Goal: Task Accomplishment & Management: Manage account settings

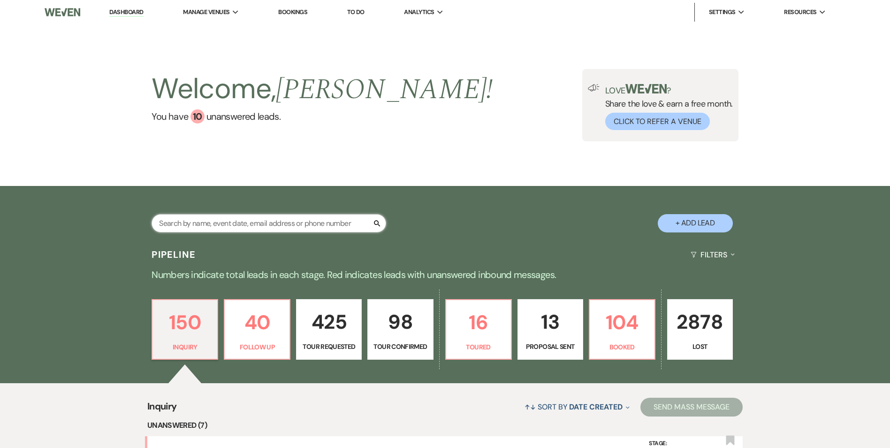
click at [227, 229] on input "text" at bounding box center [269, 223] width 235 height 18
type input "Bro"
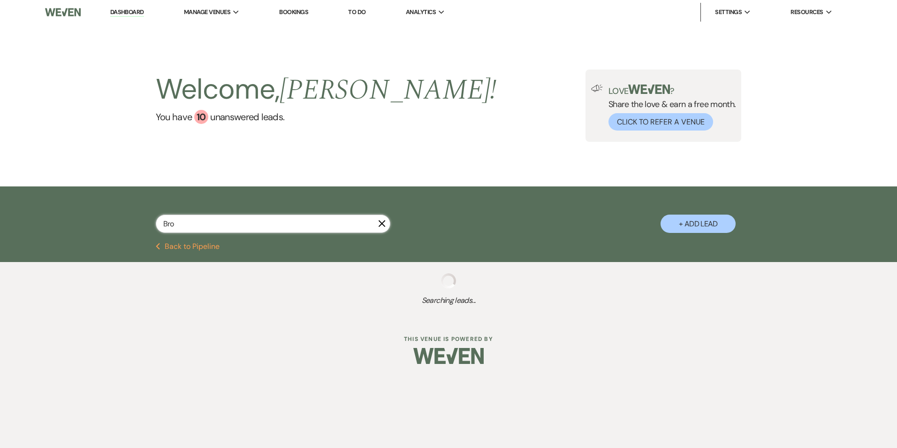
select select "9"
select select "8"
select select "1"
select select "8"
select select "1"
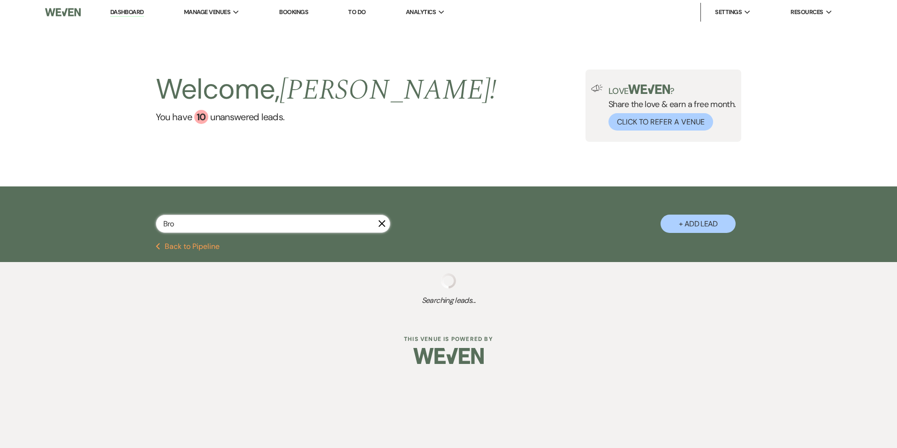
select select "8"
select select "5"
select select "8"
select select "5"
select select "8"
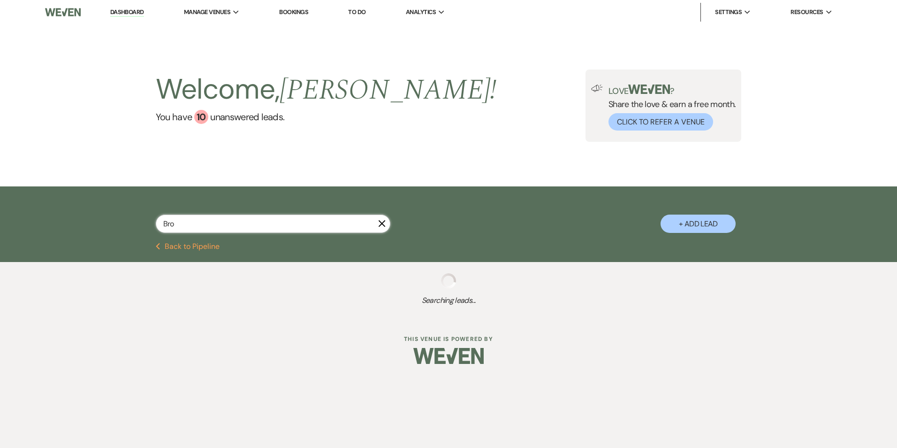
select select "5"
select select "8"
select select "5"
select select "8"
select select "5"
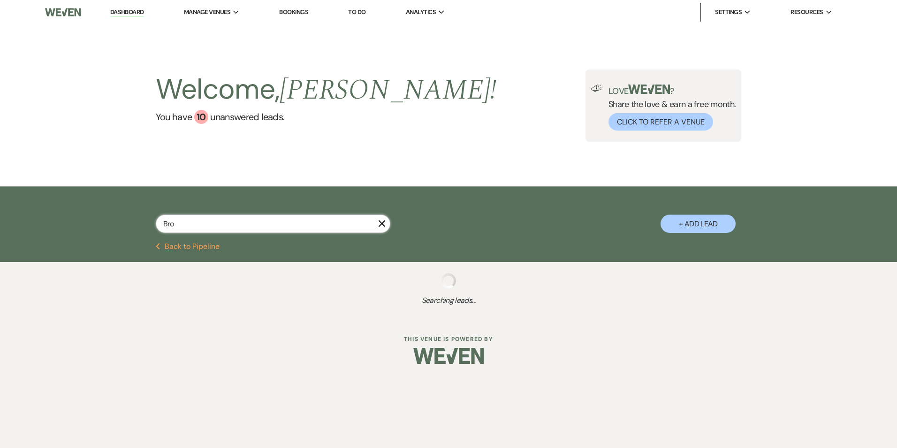
select select "8"
select select "9"
select select "8"
select select "4"
select select "2"
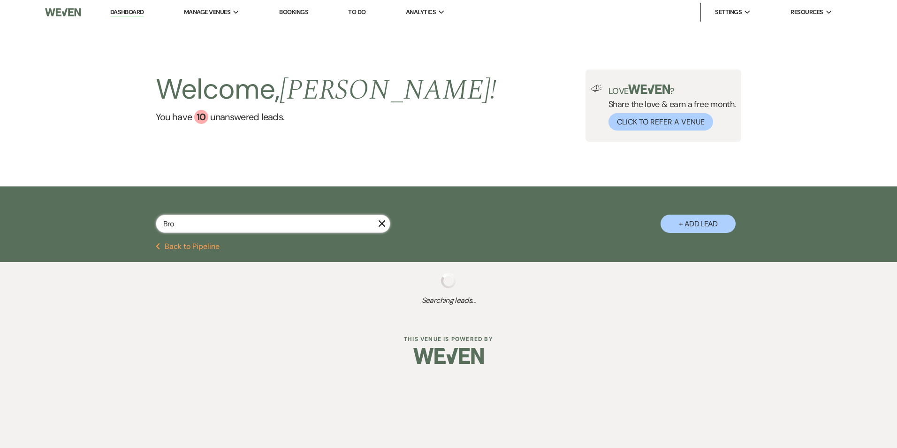
select select "8"
select select "5"
select select "8"
select select "5"
select select "2"
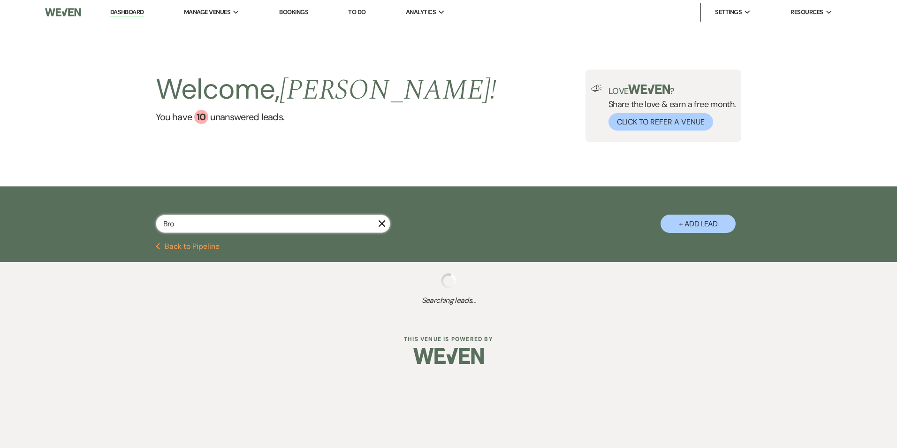
select select "2"
select select "8"
select select "4"
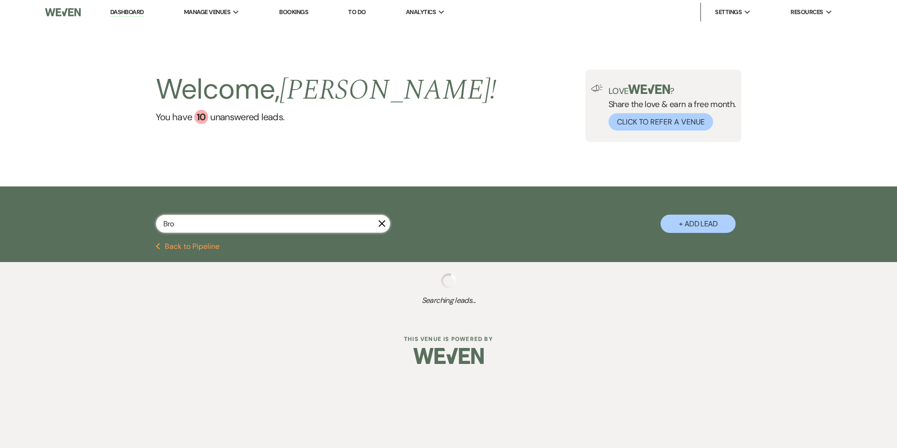
select select "8"
select select "5"
select select "2"
select select "8"
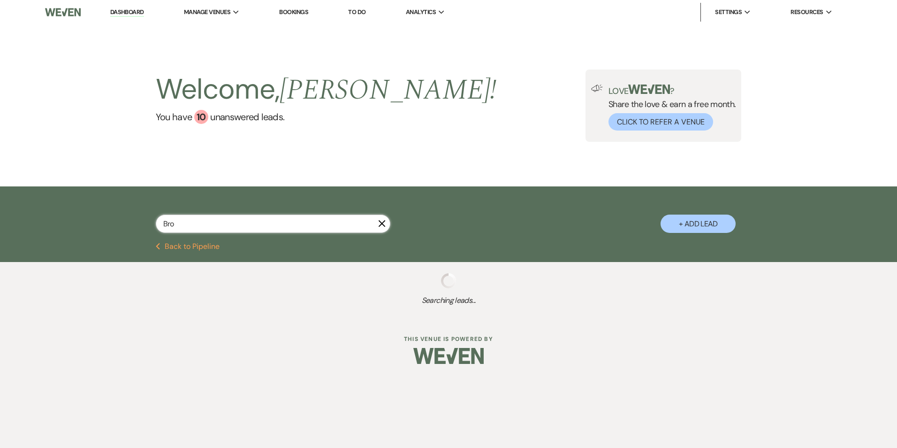
select select "7"
select select "2"
select select "8"
select select "10"
select select "8"
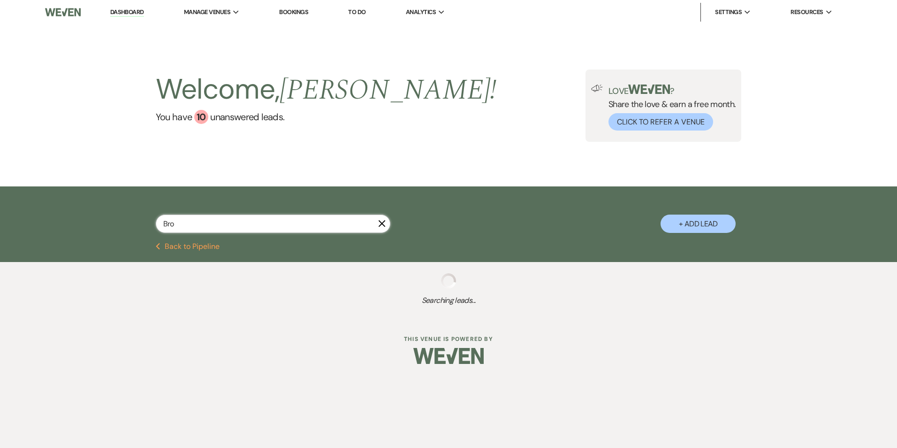
select select "6"
select select "8"
select select "5"
select select "8"
select select "5"
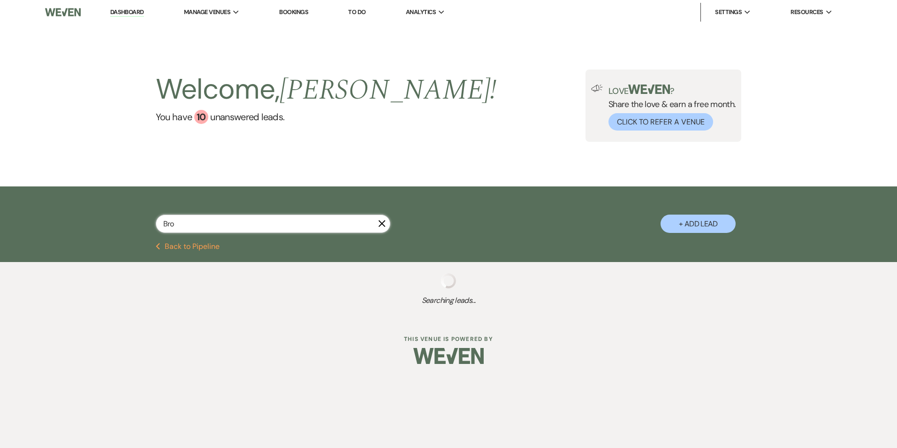
select select "8"
select select "5"
select select "8"
select select "4"
select select "8"
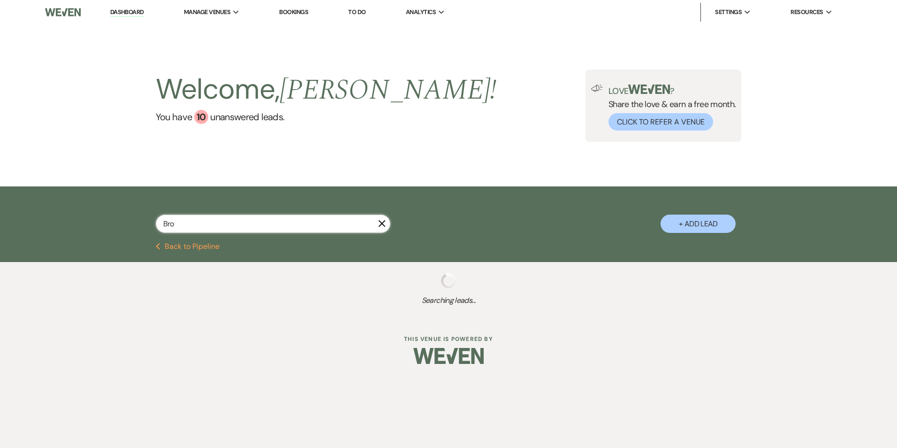
select select "5"
select select "8"
select select "5"
select select "8"
select select "5"
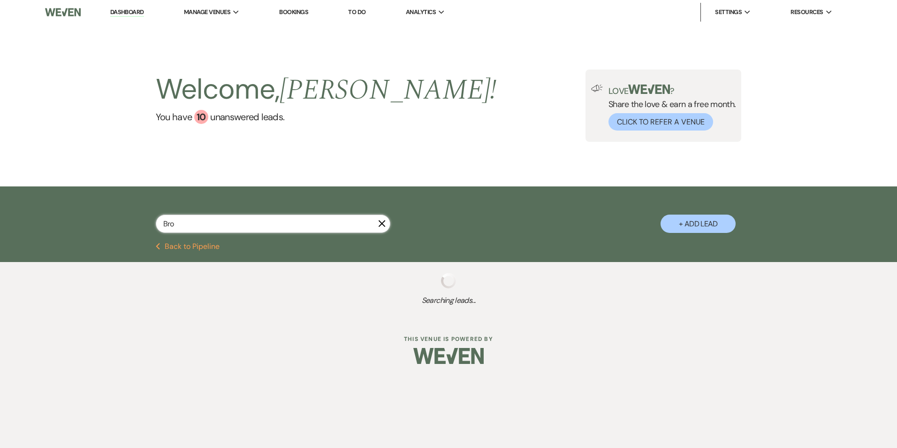
select select "8"
select select "5"
select select "8"
select select "5"
select select "8"
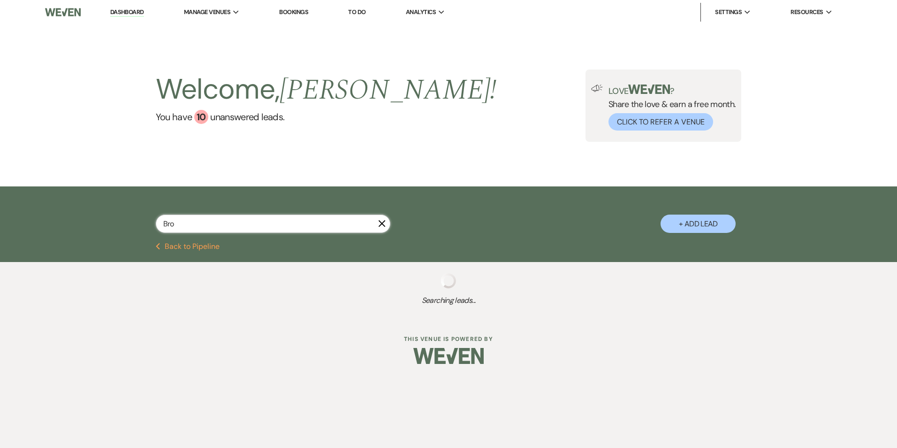
select select "6"
select select "8"
select select "5"
select select "4"
select select "8"
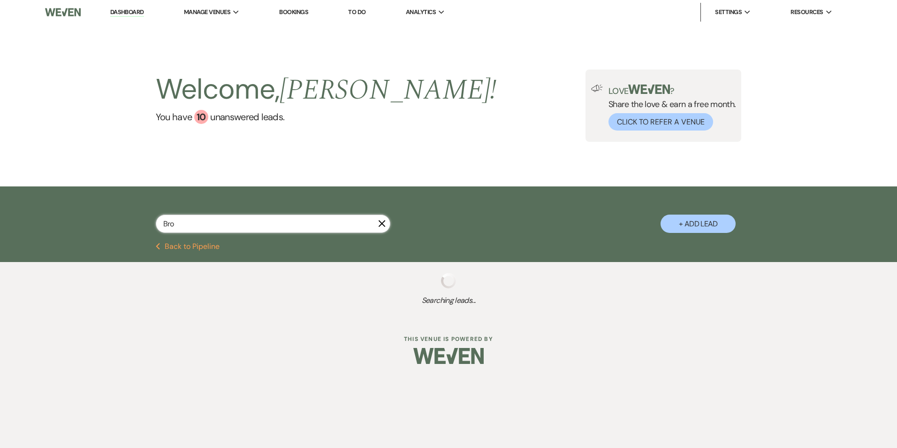
select select "7"
select select "8"
select select "5"
select select "8"
select select "5"
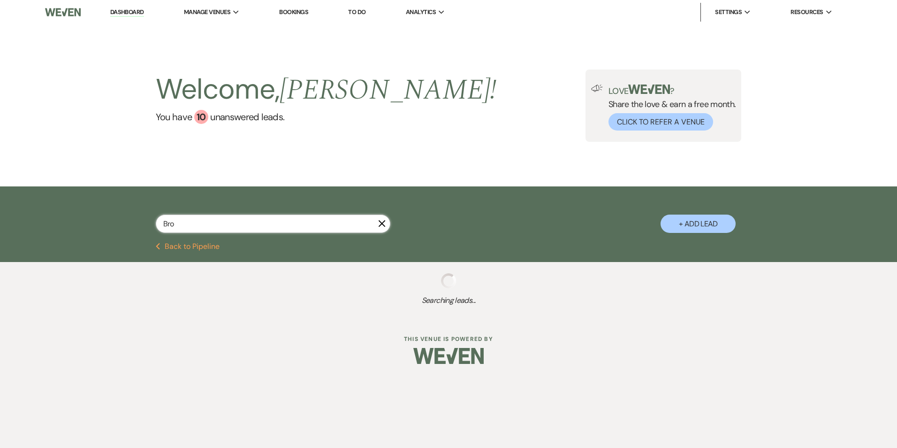
select select "8"
select select "5"
select select "8"
select select "5"
select select "8"
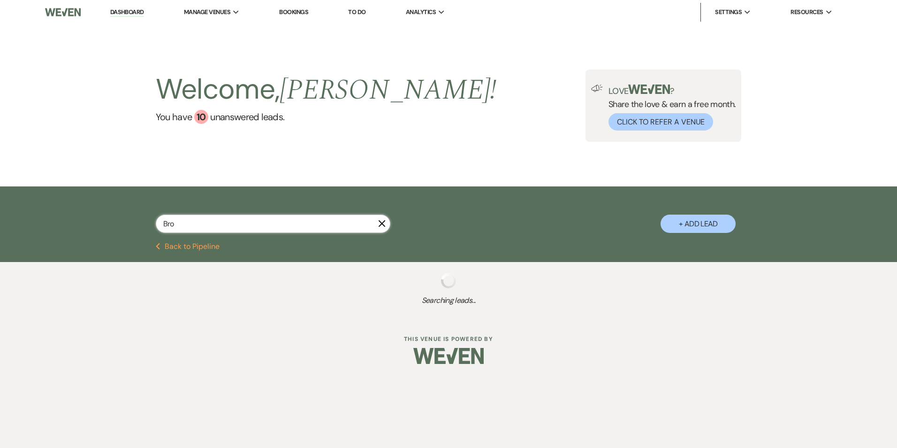
select select "5"
select select "8"
select select "5"
select select "8"
select select "5"
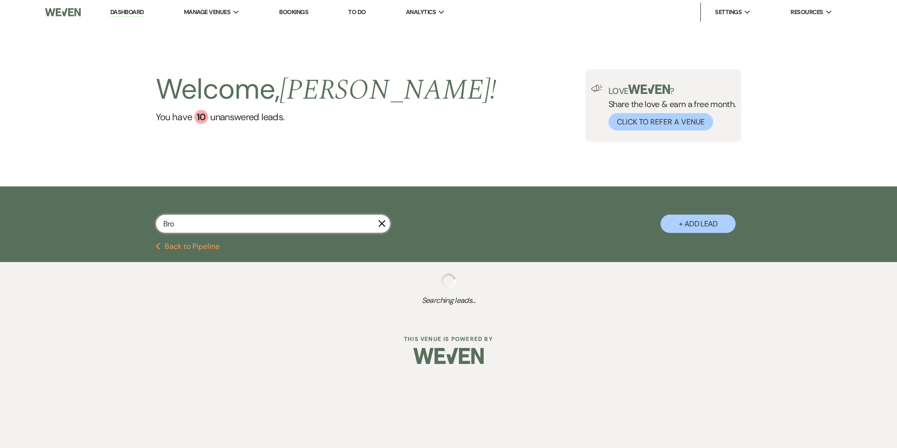
select select "4"
select select "8"
select select "5"
select select "8"
select select "10"
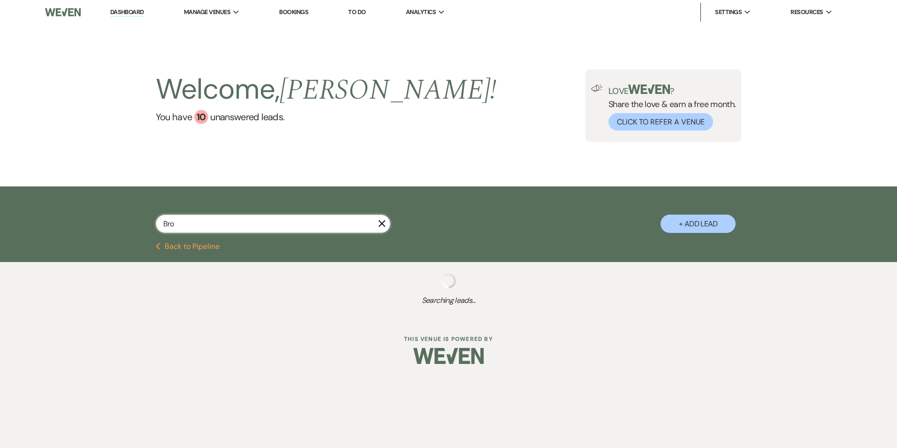
select select "8"
select select "5"
select select "8"
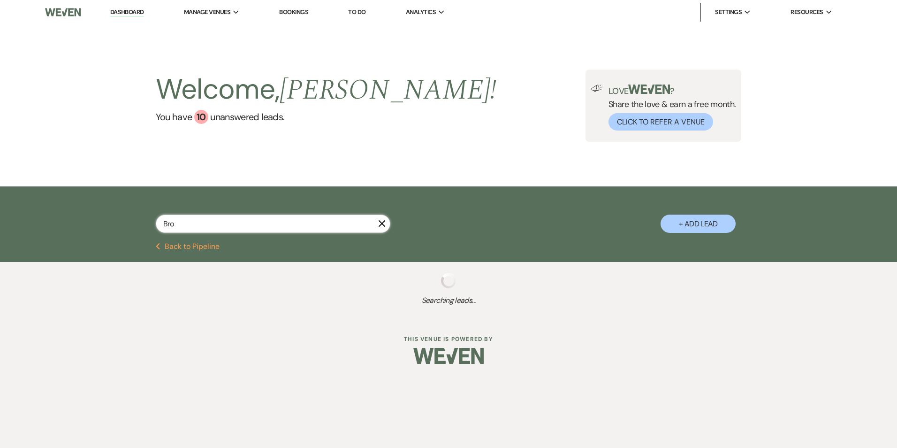
select select "5"
select select "8"
select select "5"
select select "8"
select select "5"
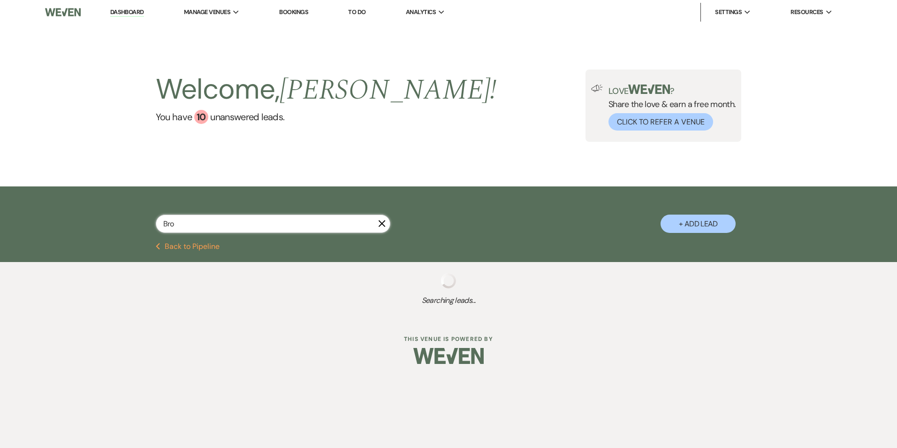
select select "8"
select select "5"
select select "8"
select select "5"
select select "8"
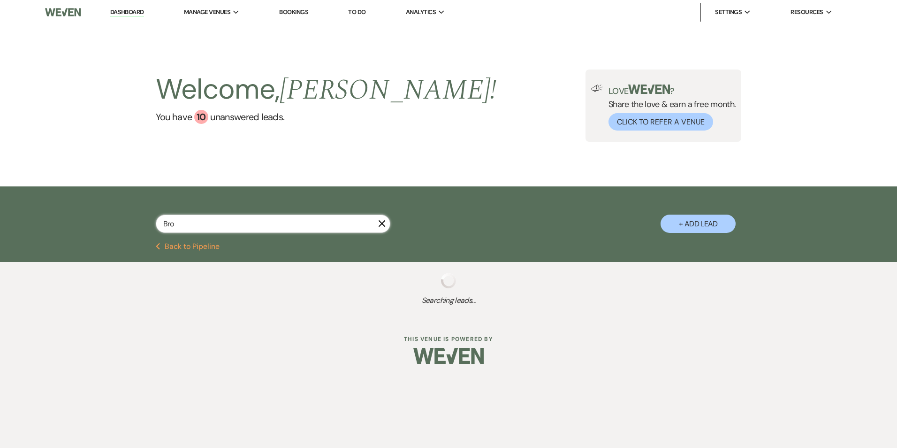
select select "6"
select select "8"
select select "6"
select select "8"
select select "6"
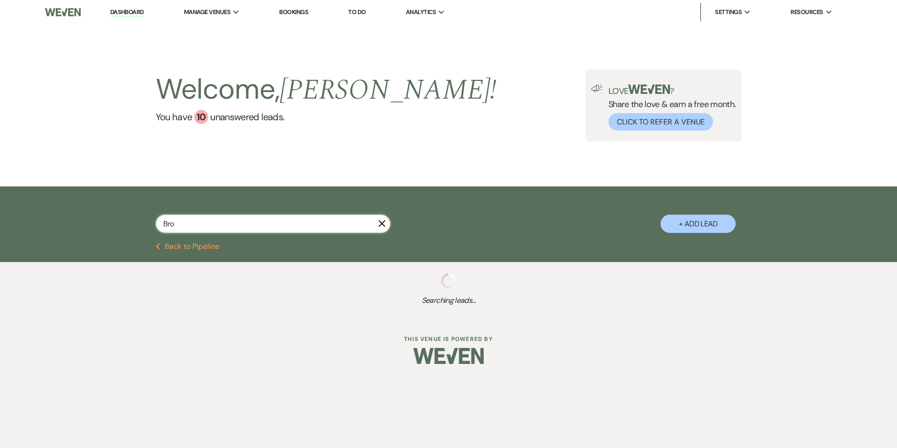
select select "8"
select select "5"
select select "8"
select select "11"
select select "8"
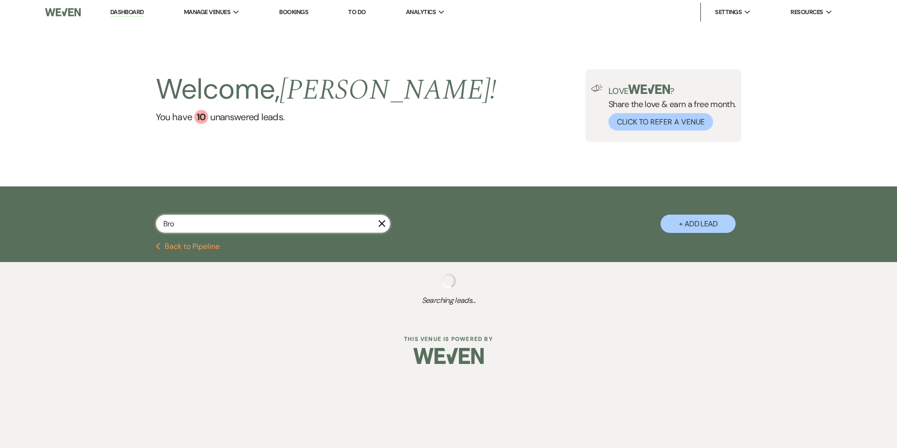
select select "5"
select select "8"
select select "10"
select select "8"
select select "1"
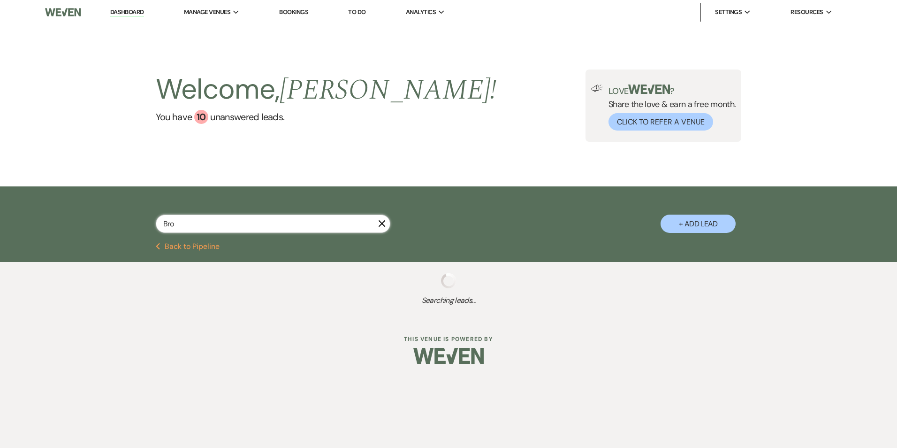
select select "8"
select select "1"
select select "8"
select select "6"
select select "8"
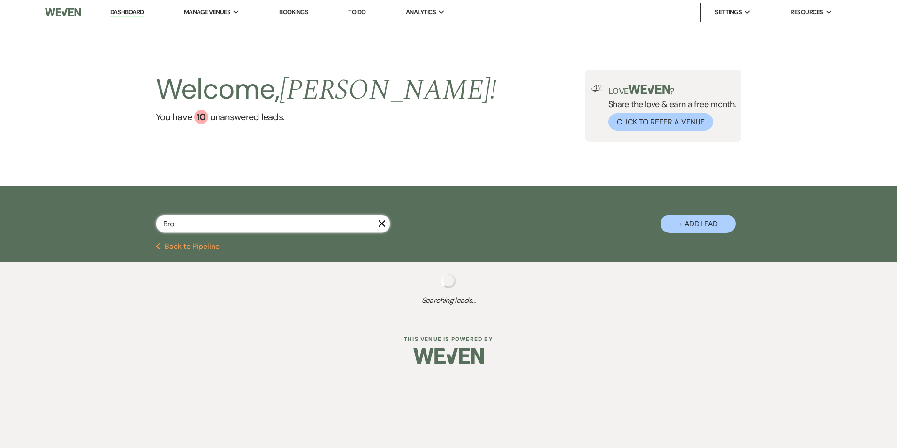
select select "7"
select select "8"
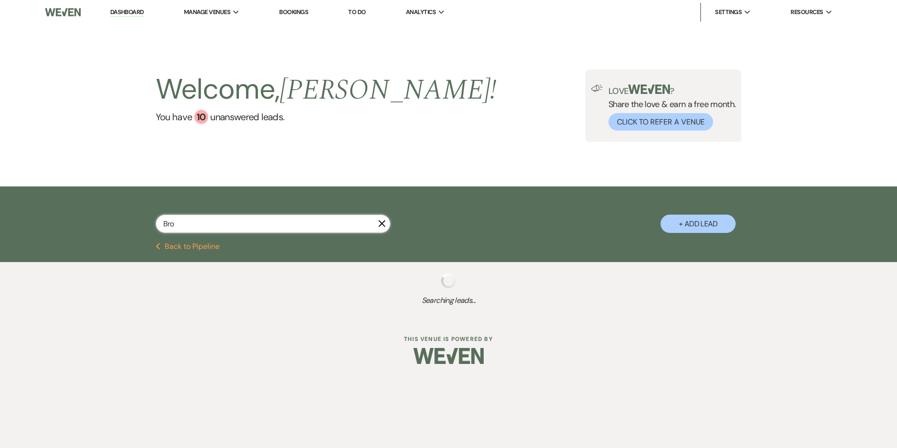
select select "8"
select select "1"
select select "8"
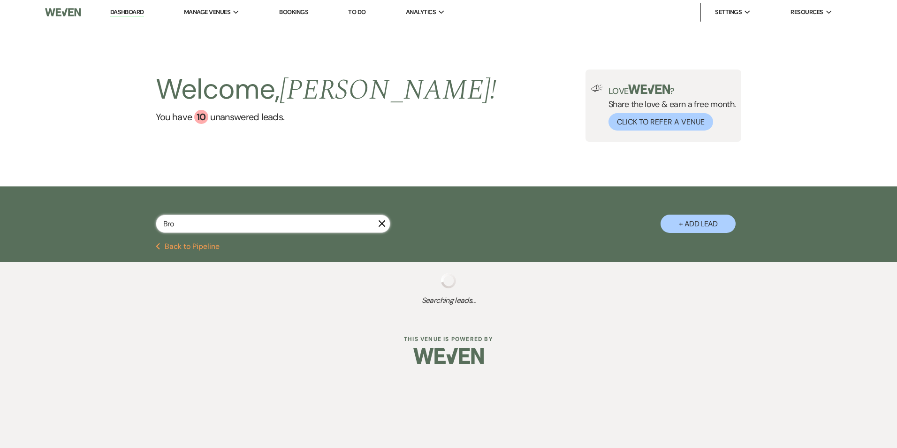
select select "5"
select select "8"
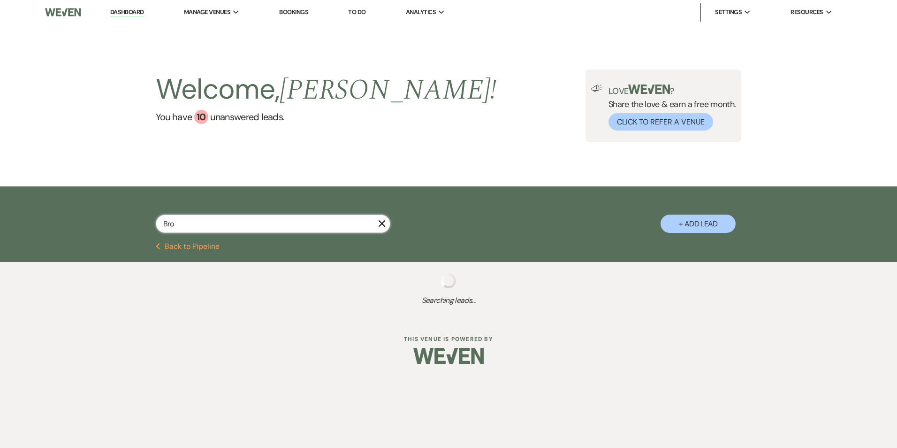
select select "8"
select select "6"
select select "8"
select select "5"
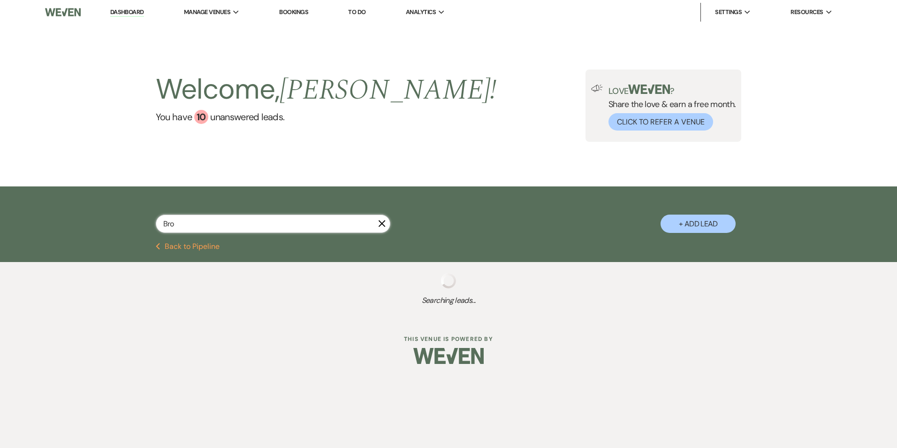
select select "8"
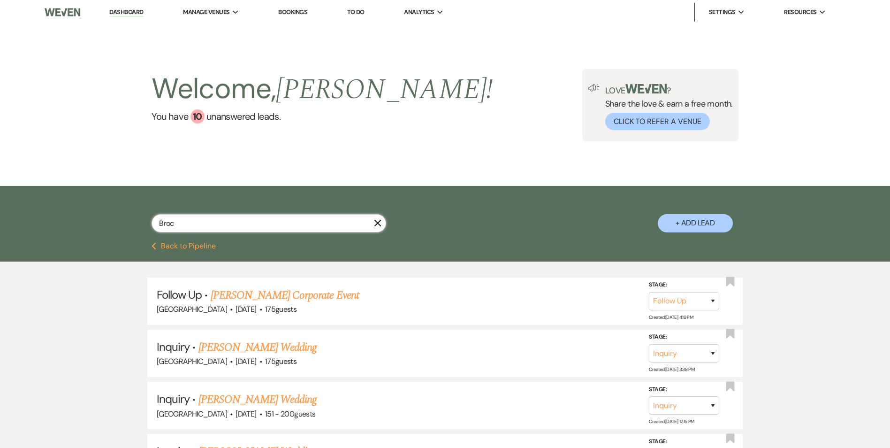
type input "[PERSON_NAME]"
select select "8"
select select "5"
select select "8"
select select "5"
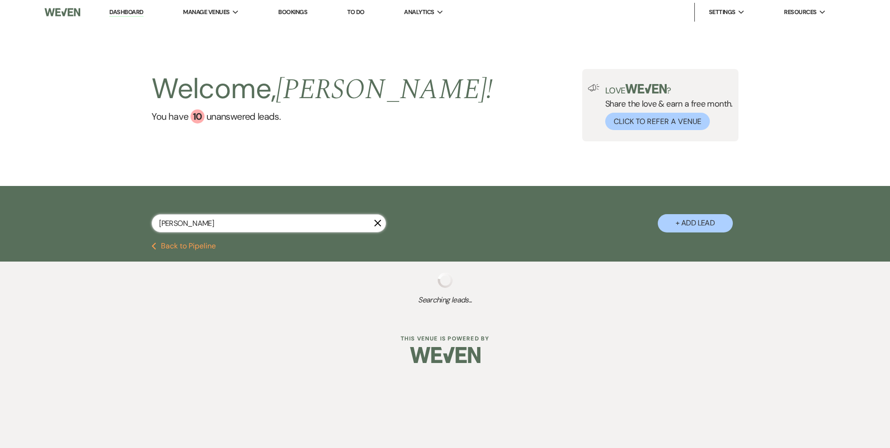
select select "8"
select select "5"
select select "8"
select select "5"
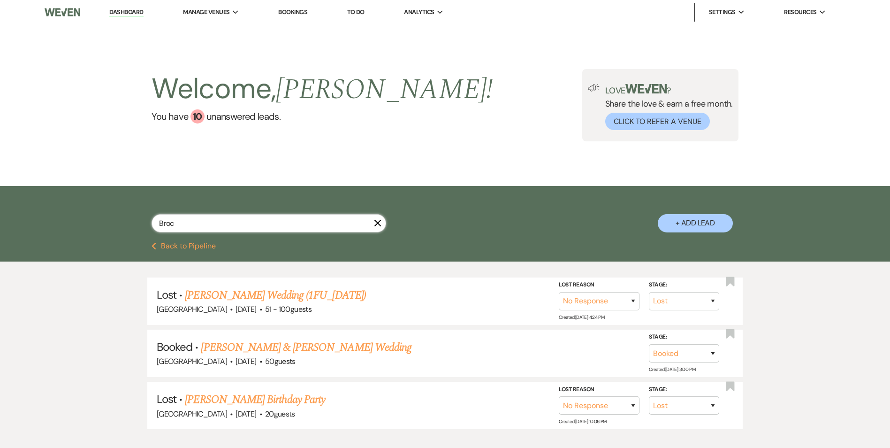
type input "Bro"
select select "9"
select select "8"
select select "1"
select select "8"
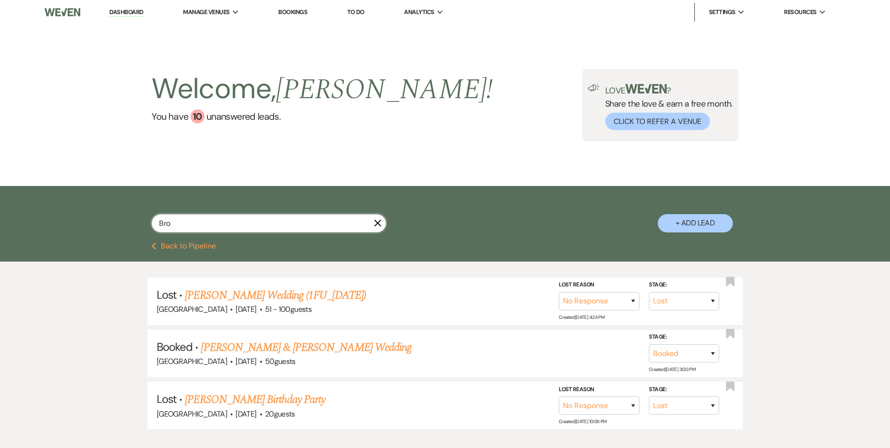
select select "1"
select select "8"
select select "5"
select select "8"
select select "5"
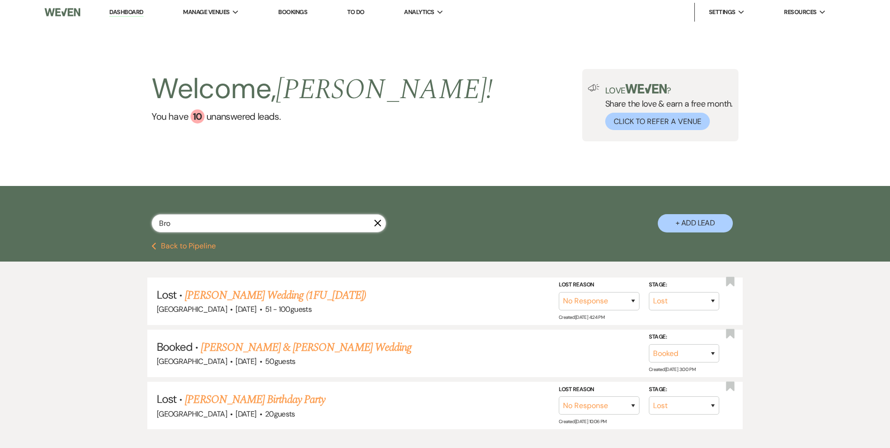
select select "8"
select select "5"
select select "8"
select select "5"
select select "8"
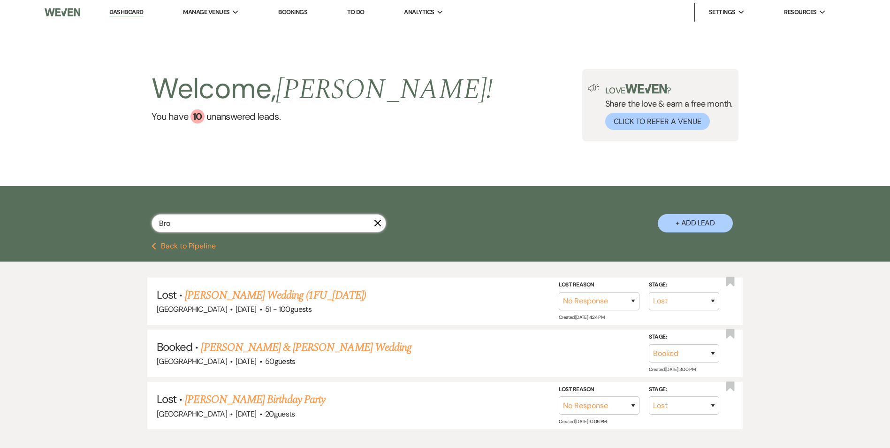
select select "9"
select select "8"
select select "4"
select select "2"
select select "8"
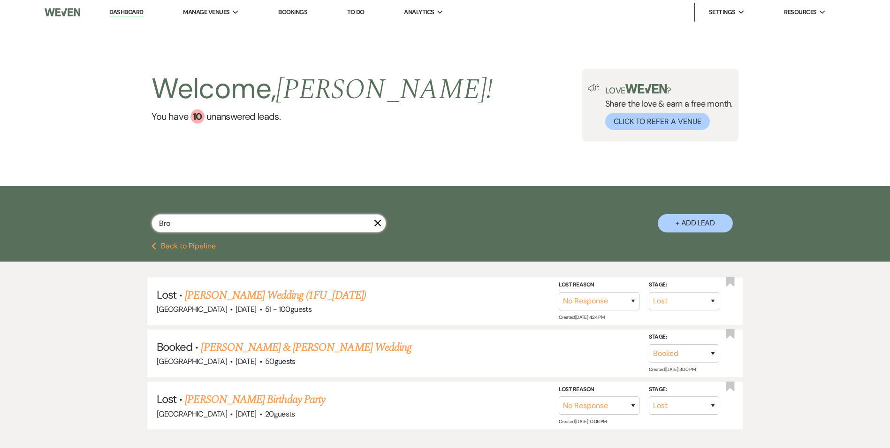
select select "5"
select select "8"
select select "5"
select select "2"
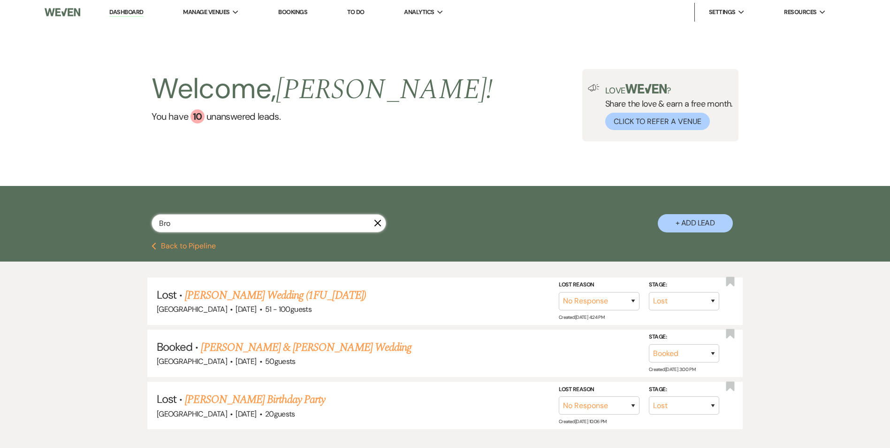
select select "2"
select select "8"
select select "4"
select select "8"
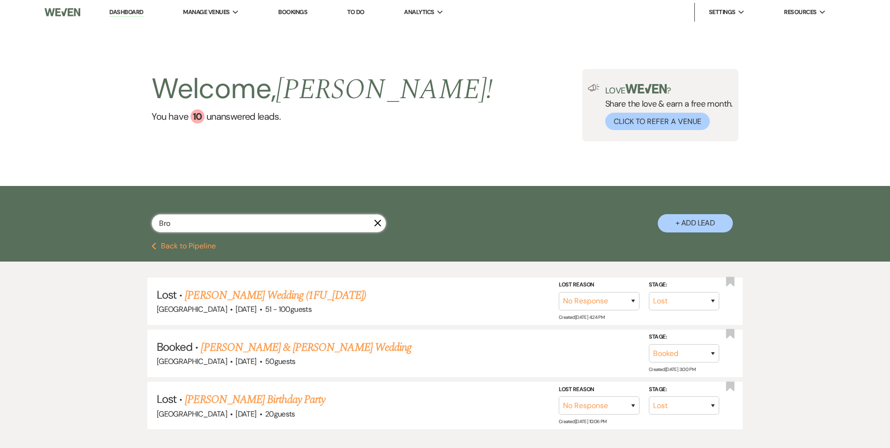
select select "5"
select select "2"
select select "8"
select select "7"
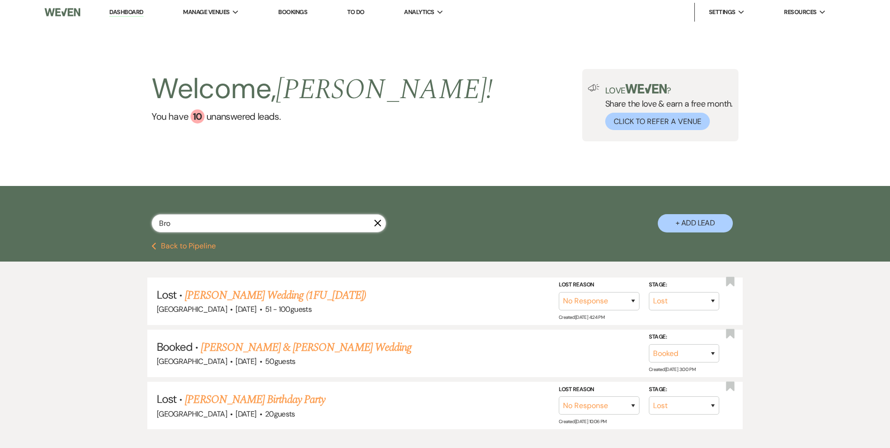
select select "2"
select select "8"
select select "10"
select select "8"
select select "6"
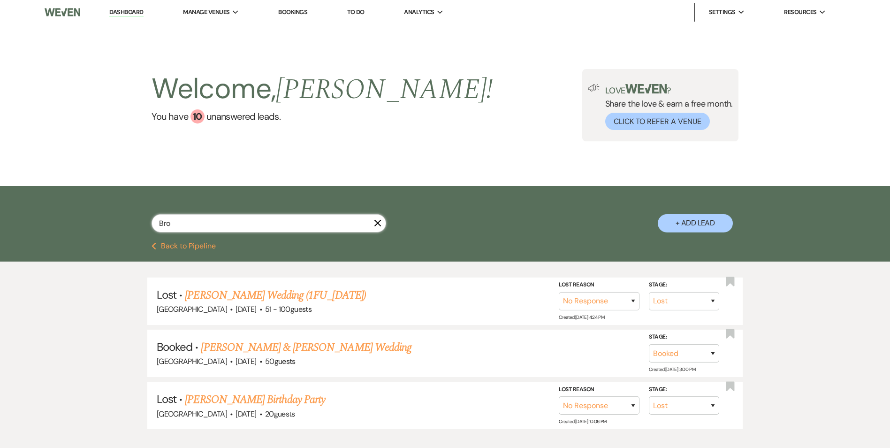
select select "8"
select select "5"
select select "8"
select select "5"
select select "8"
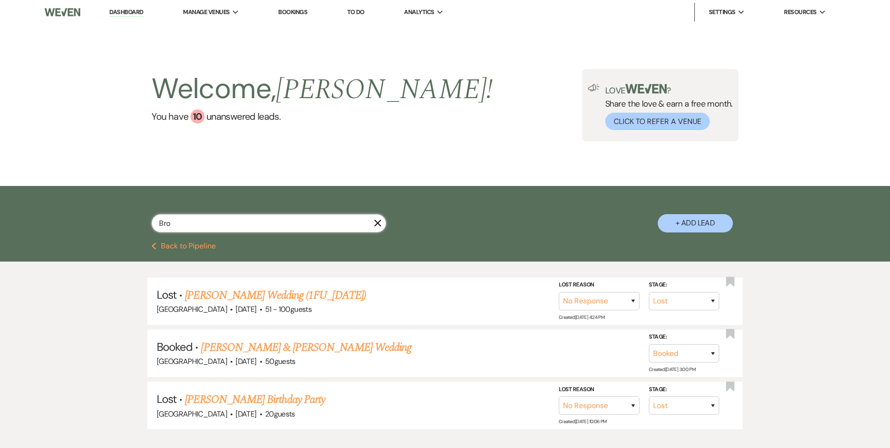
select select "5"
select select "8"
select select "4"
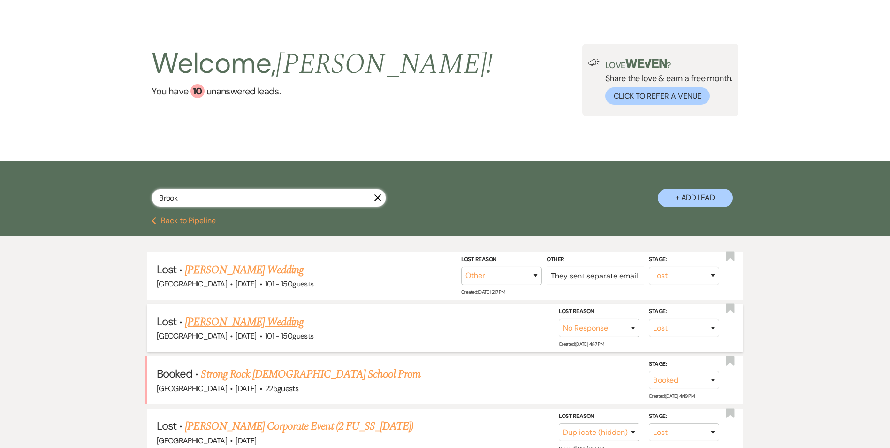
scroll to position [47, 0]
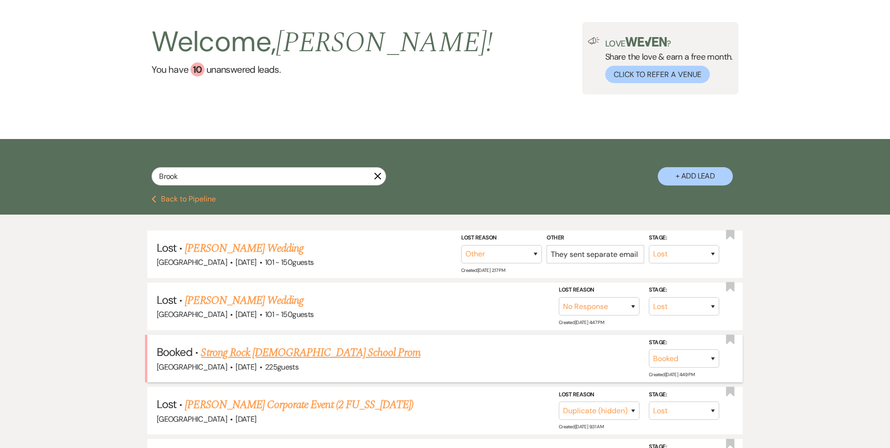
click at [275, 356] on link "Strong Rock [DEMOGRAPHIC_DATA] School Prom" at bounding box center [311, 352] width 220 height 17
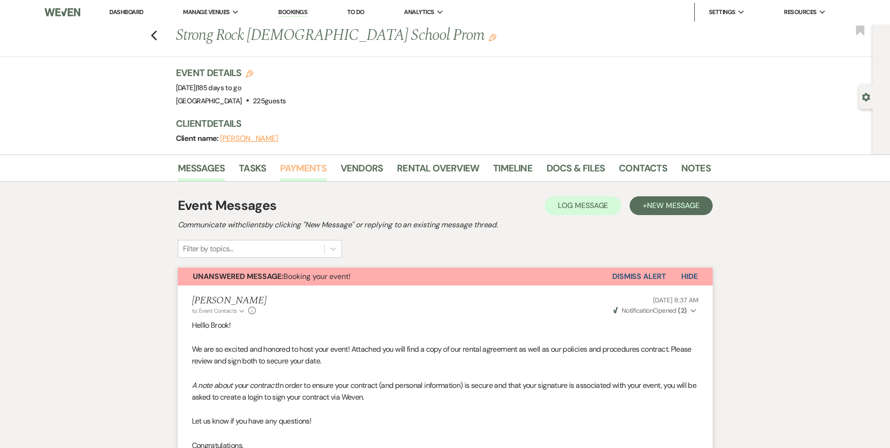
click at [306, 167] on link "Payments" at bounding box center [303, 171] width 46 height 21
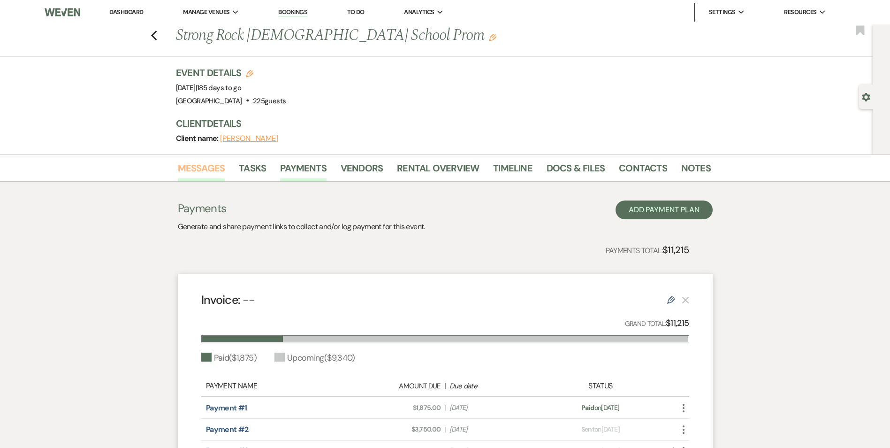
drag, startPoint x: 209, startPoint y: 166, endPoint x: 217, endPoint y: 174, distance: 11.6
click at [209, 166] on link "Messages" at bounding box center [201, 171] width 47 height 21
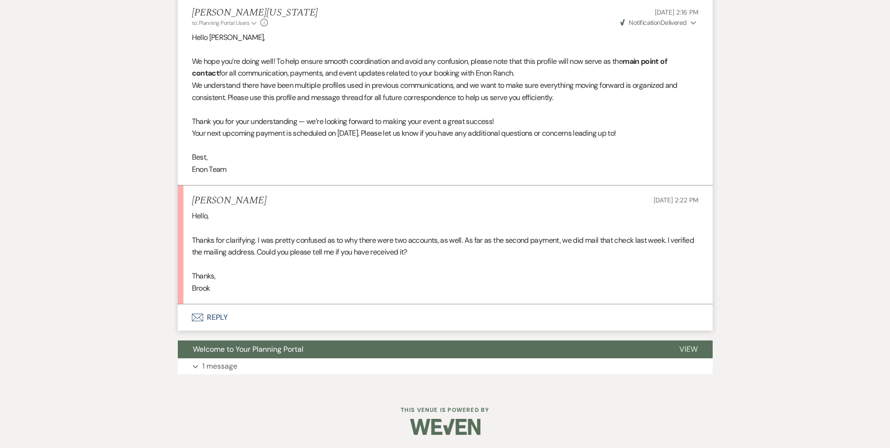
scroll to position [805, 0]
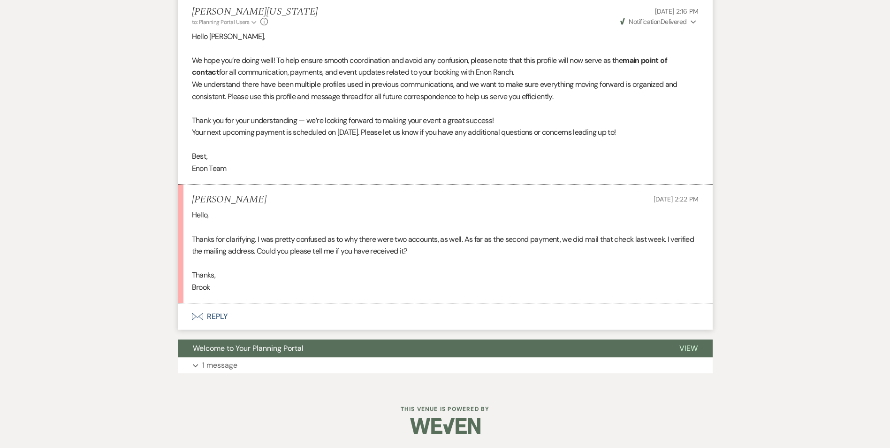
click at [192, 316] on icon "Envelope" at bounding box center [197, 317] width 11 height 8
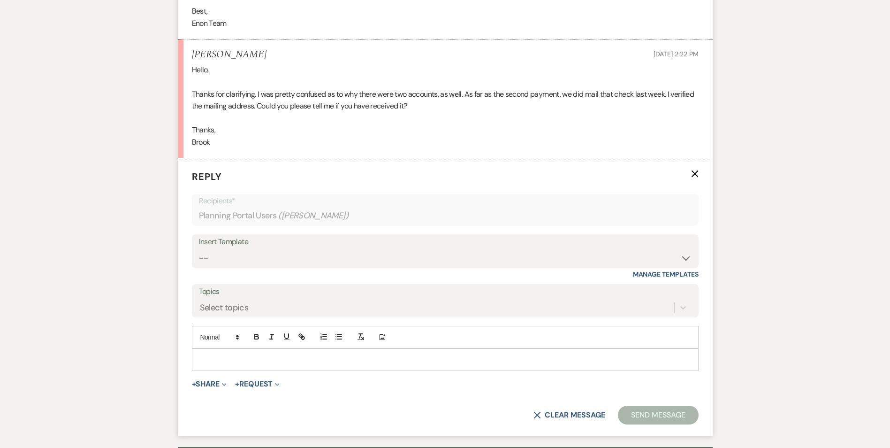
scroll to position [974, 0]
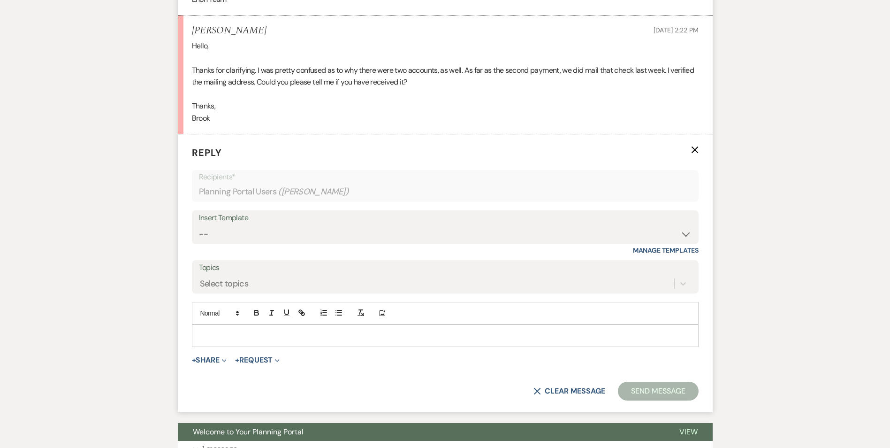
click at [693, 153] on icon "X" at bounding box center [695, 150] width 8 height 8
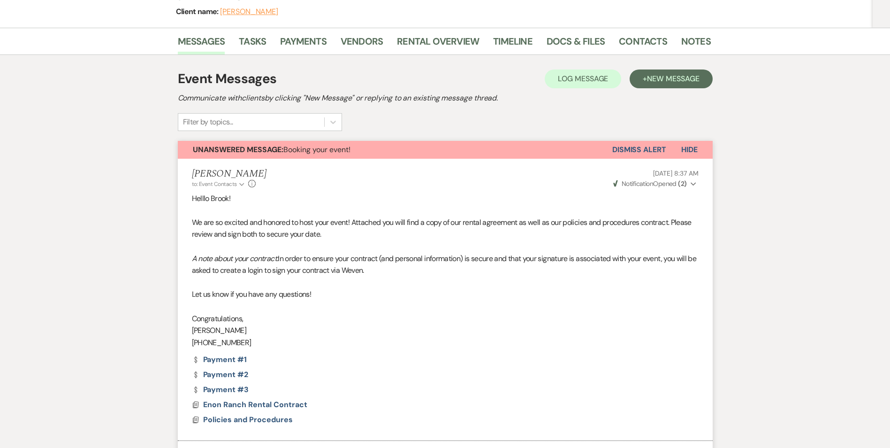
scroll to position [0, 0]
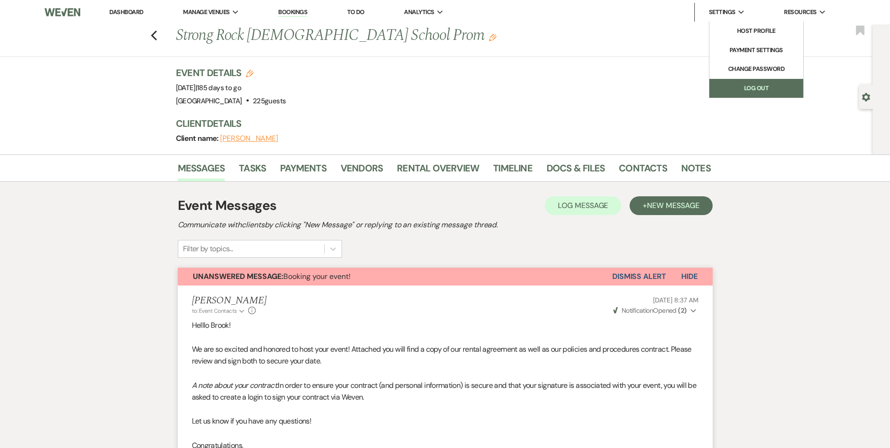
click at [749, 92] on link "Log Out" at bounding box center [757, 88] width 94 height 19
